Goal: Navigation & Orientation: Understand site structure

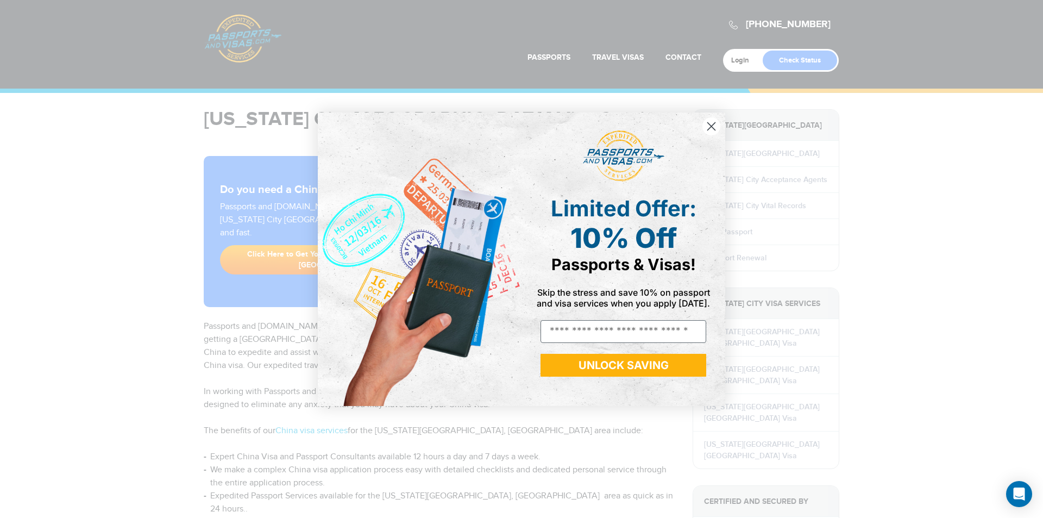
click at [713, 128] on icon "Close dialog" at bounding box center [712, 126] width 8 height 8
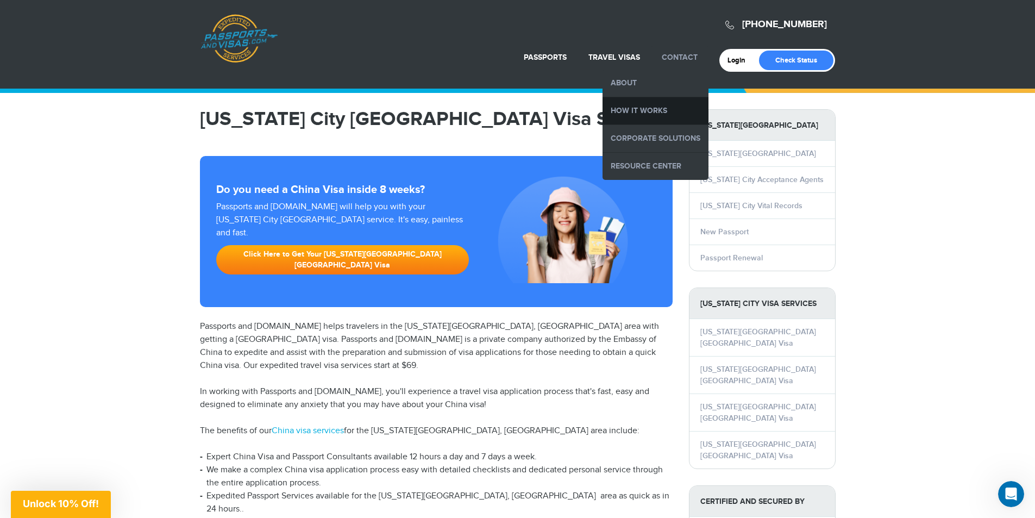
click at [648, 108] on link "How it Works" at bounding box center [655, 110] width 106 height 27
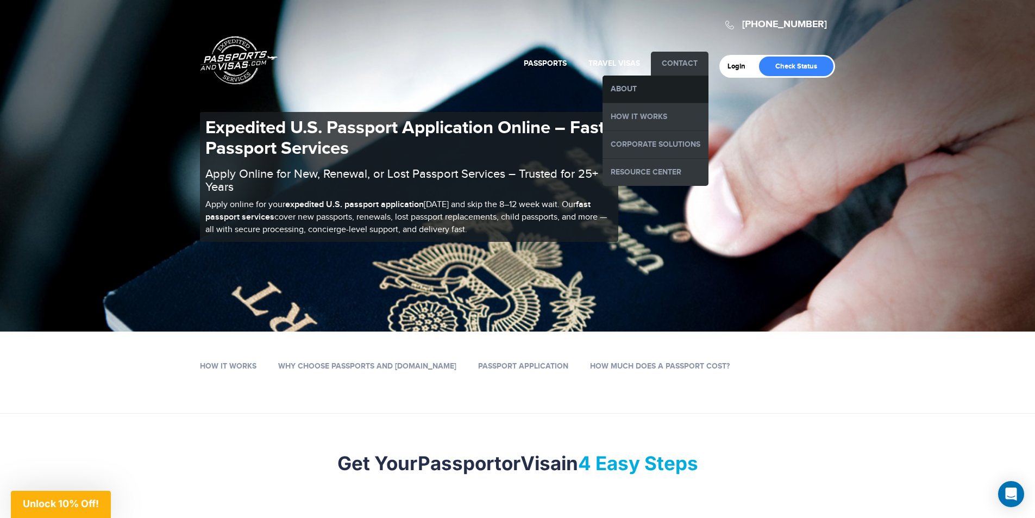
click at [631, 89] on link "About" at bounding box center [655, 89] width 106 height 27
